Goal: Task Accomplishment & Management: Manage account settings

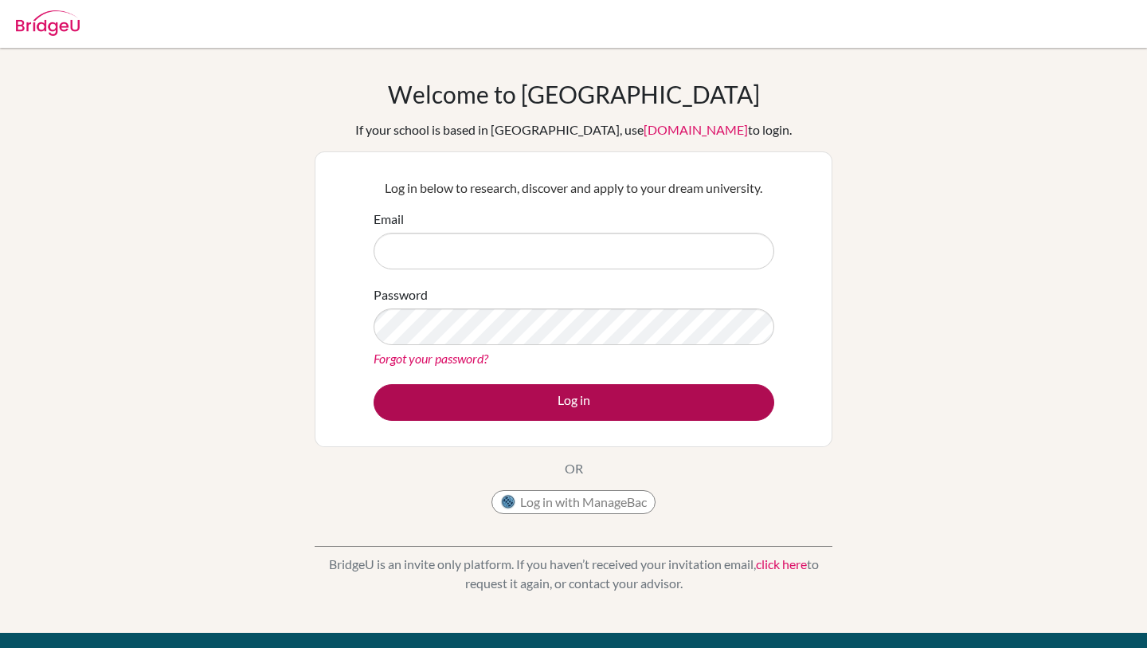
type input "[EMAIL_ADDRESS][DOMAIN_NAME]"
click at [535, 415] on button "Log in" at bounding box center [574, 402] width 401 height 37
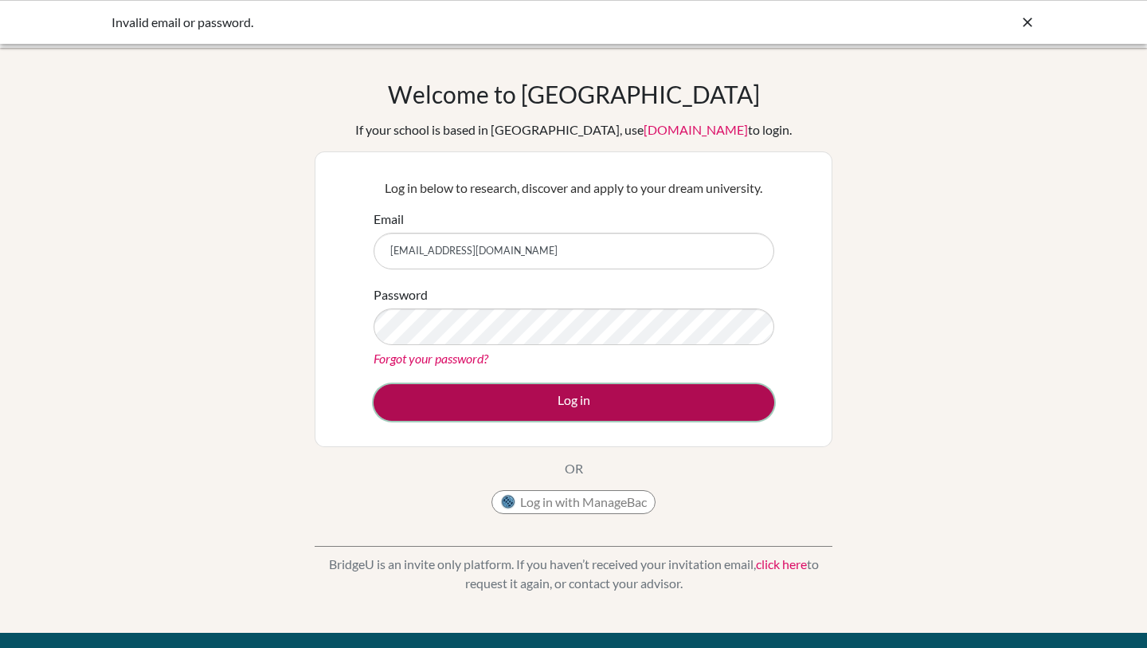
click at [537, 406] on button "Log in" at bounding box center [574, 402] width 401 height 37
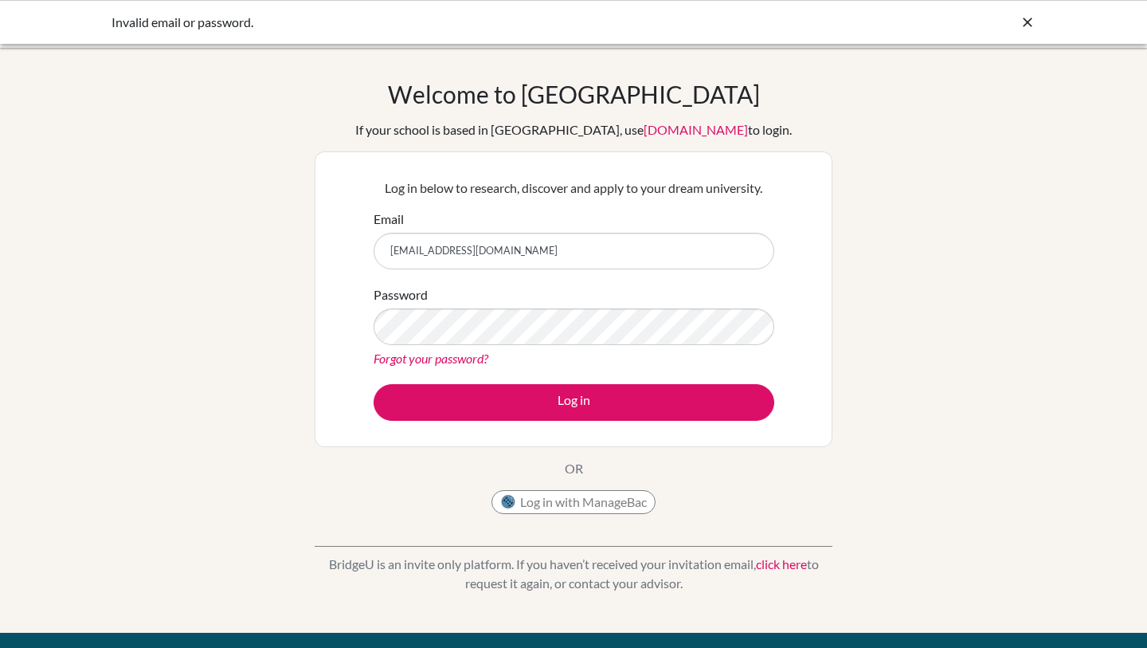
click at [425, 354] on link "Forgot your password?" at bounding box center [431, 358] width 115 height 15
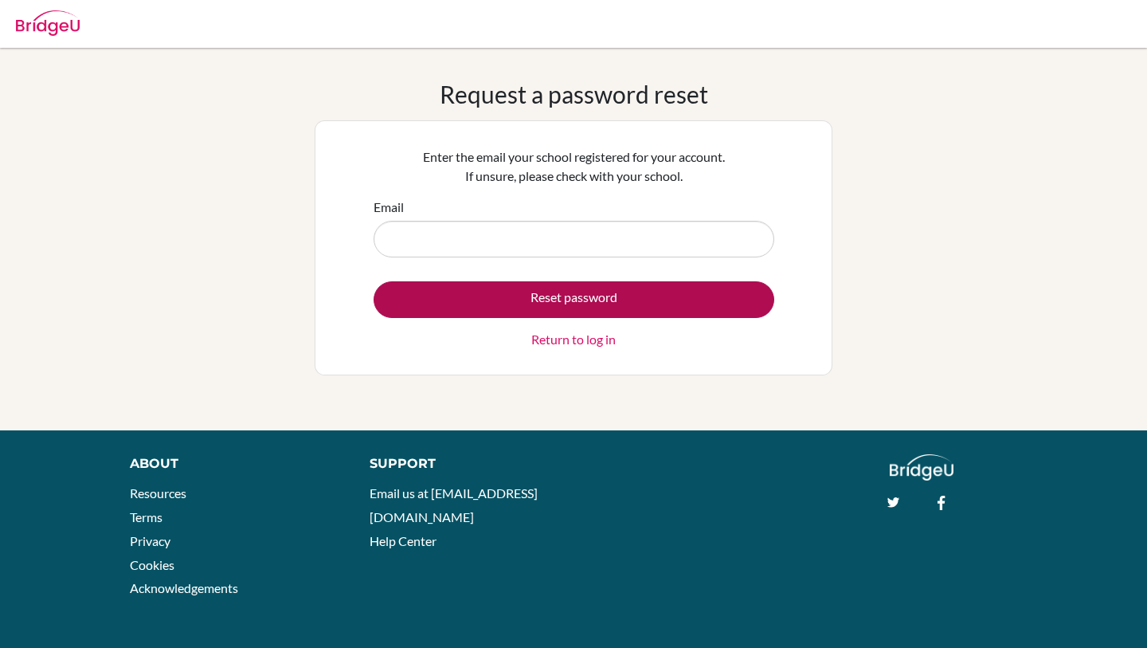
type input "[EMAIL_ADDRESS][DOMAIN_NAME]"
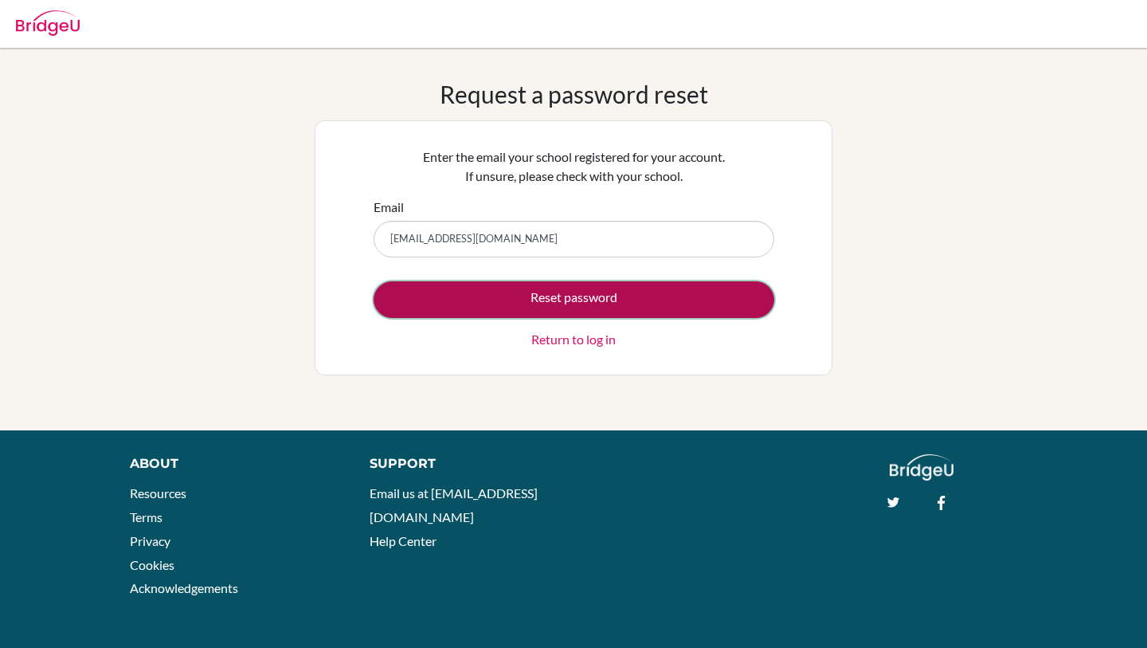
click at [499, 301] on button "Reset password" at bounding box center [574, 299] width 401 height 37
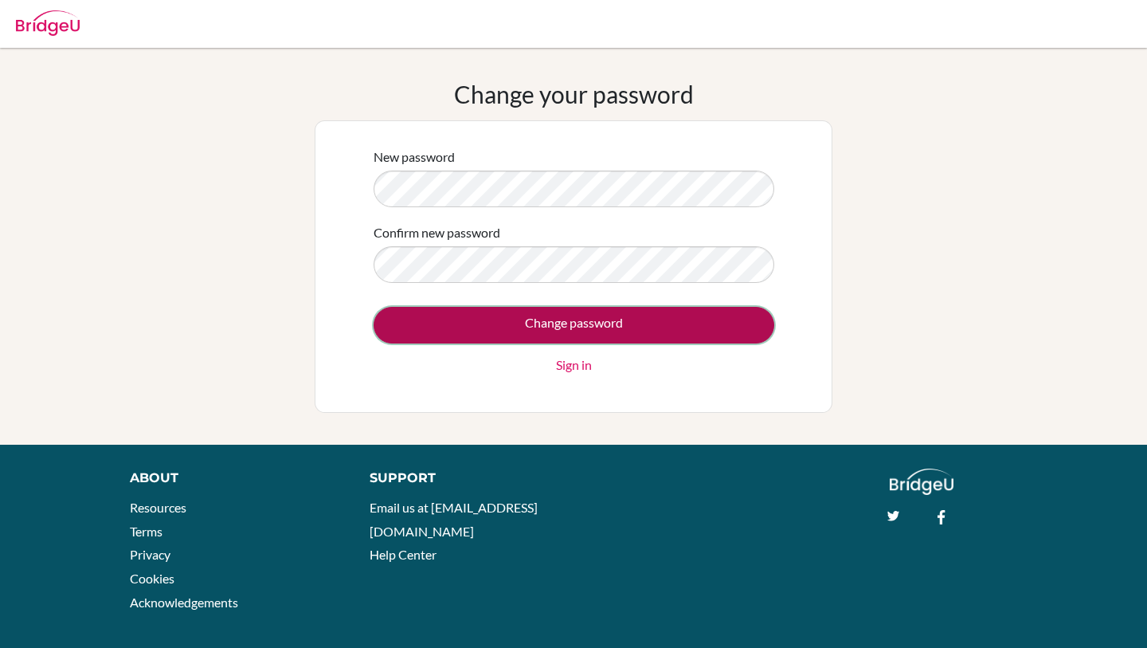
click at [442, 335] on input "Change password" at bounding box center [574, 325] width 401 height 37
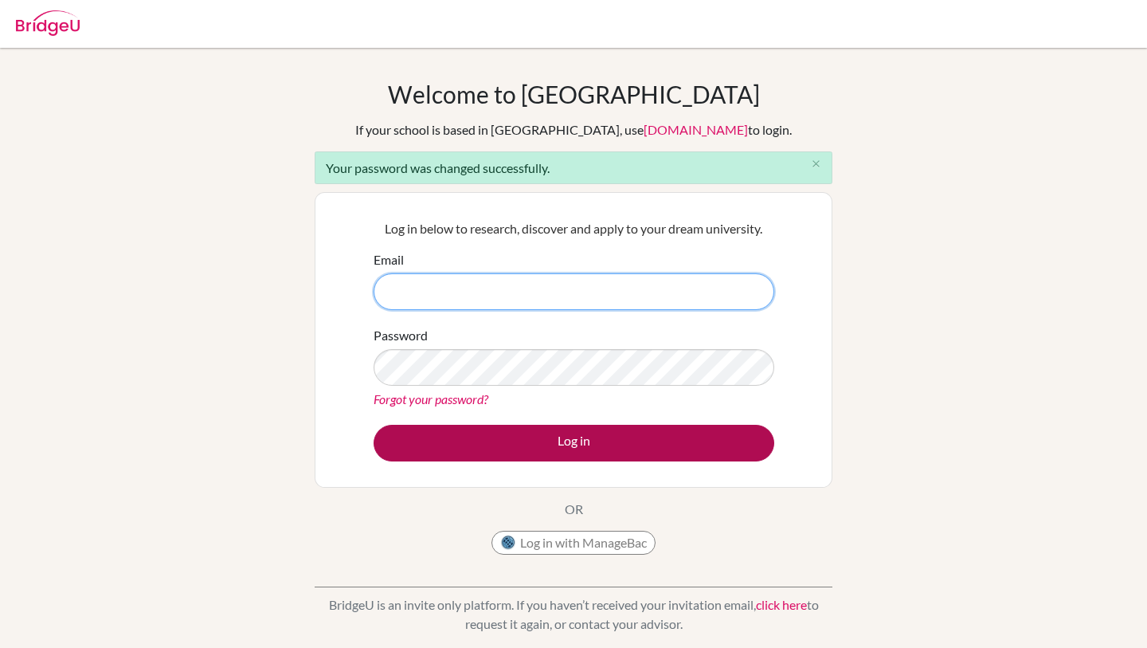
type input "[EMAIL_ADDRESS][DOMAIN_NAME]"
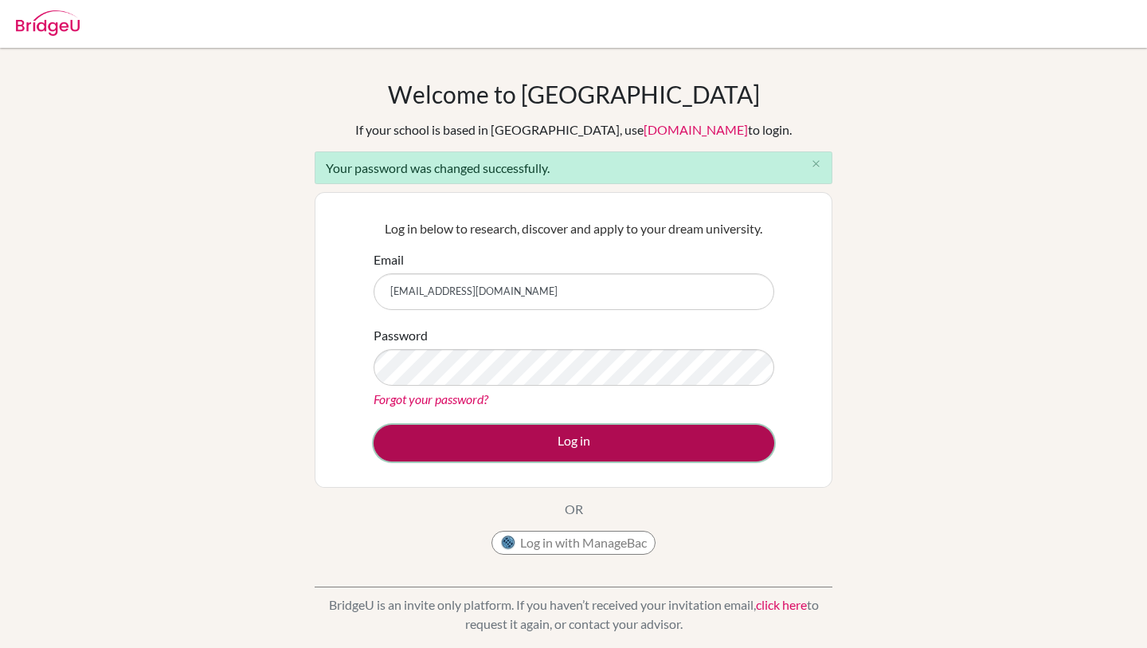
click at [558, 436] on button "Log in" at bounding box center [574, 443] width 401 height 37
